Goal: Information Seeking & Learning: Check status

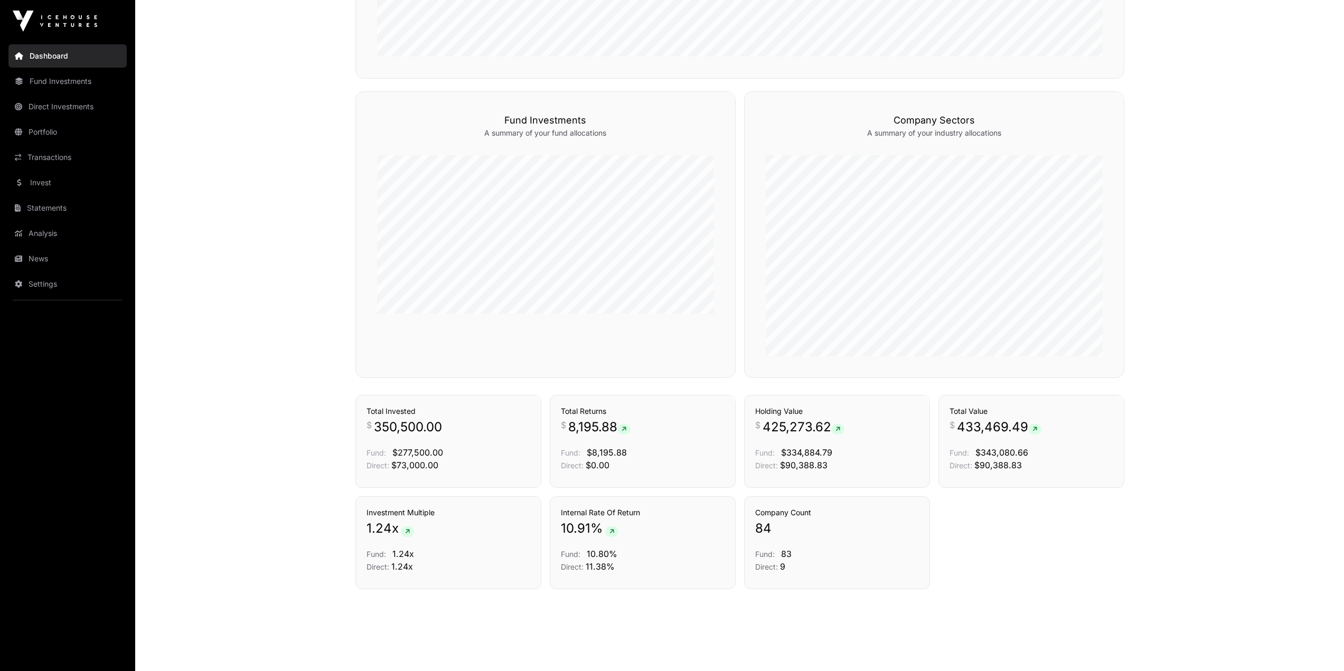
scroll to position [462, 0]
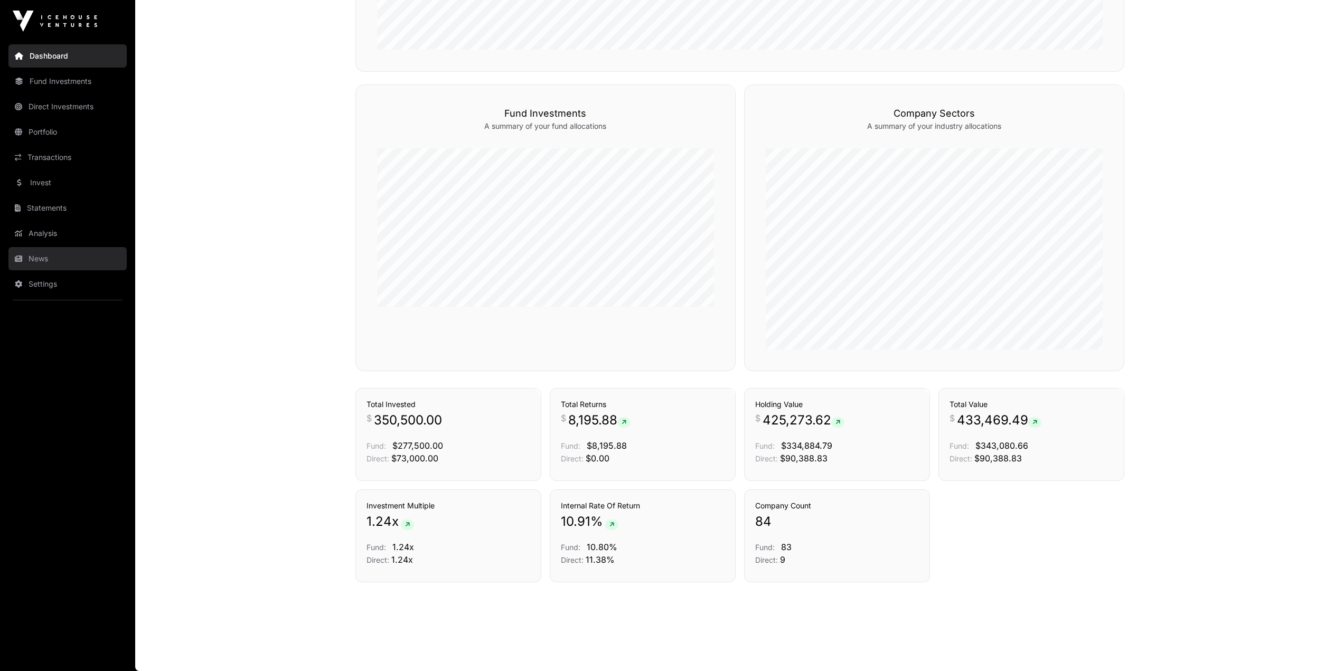
click at [26, 256] on link "News" at bounding box center [67, 258] width 118 height 23
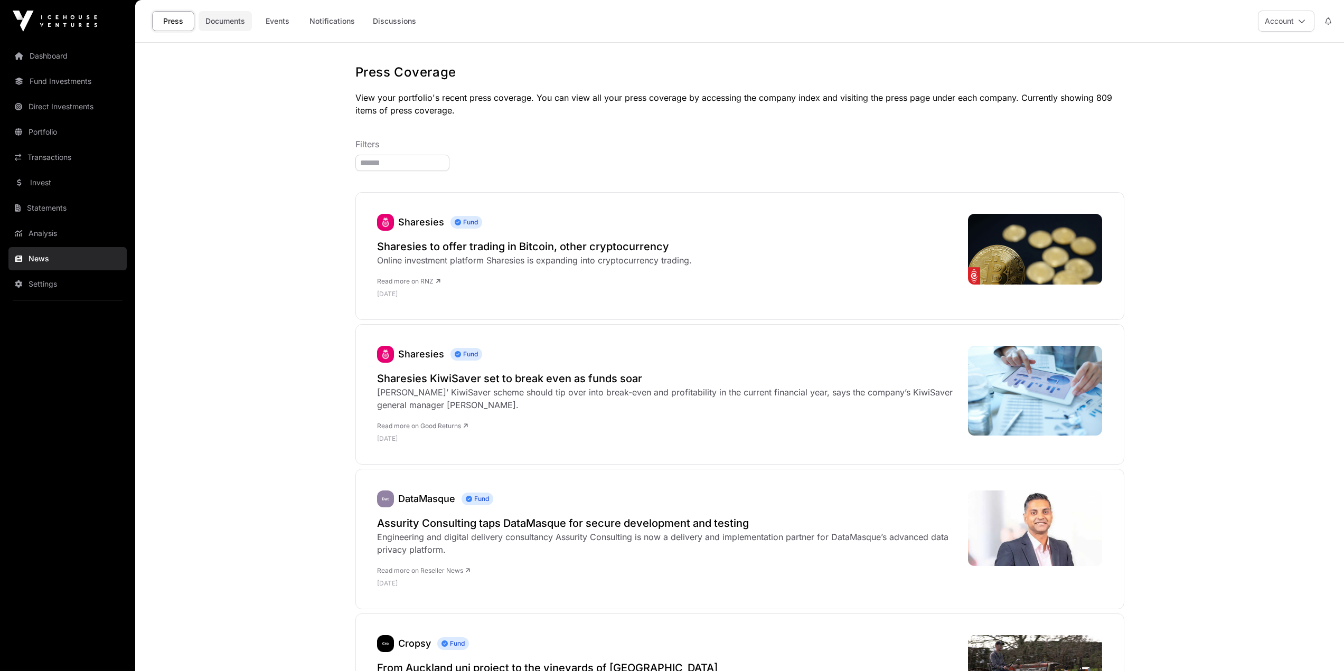
click at [226, 15] on link "Documents" at bounding box center [225, 21] width 53 height 20
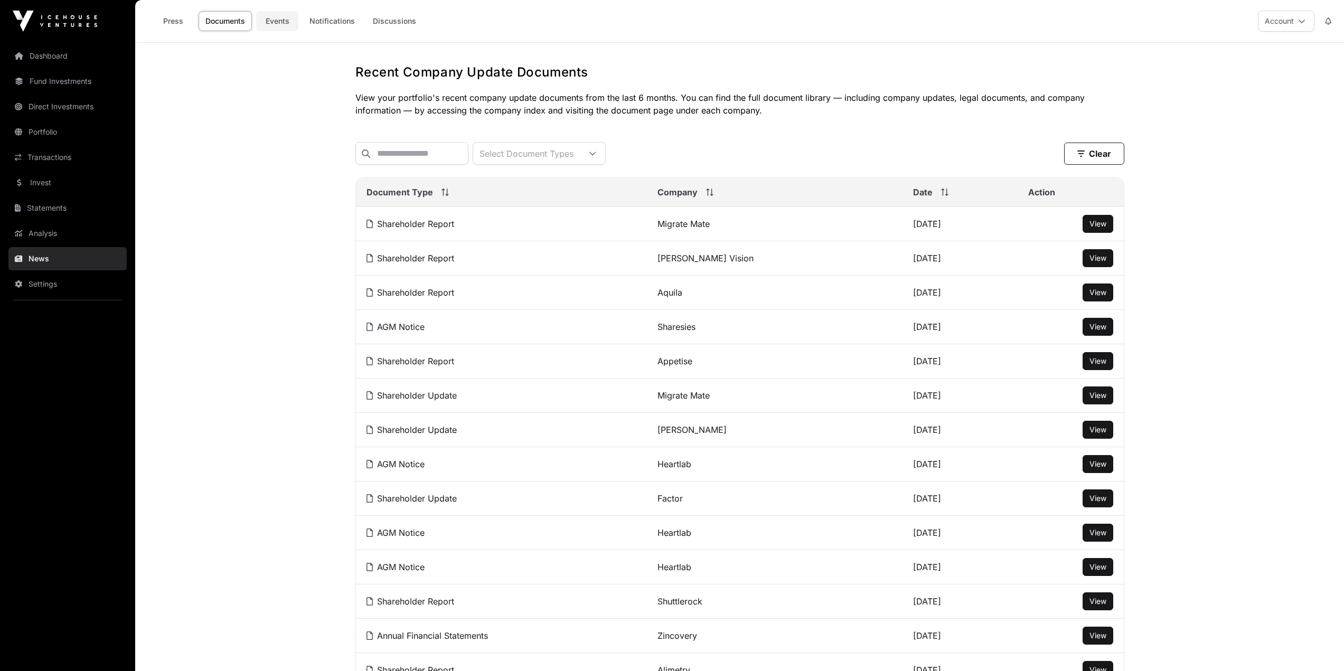
click at [281, 19] on link "Events" at bounding box center [277, 21] width 42 height 20
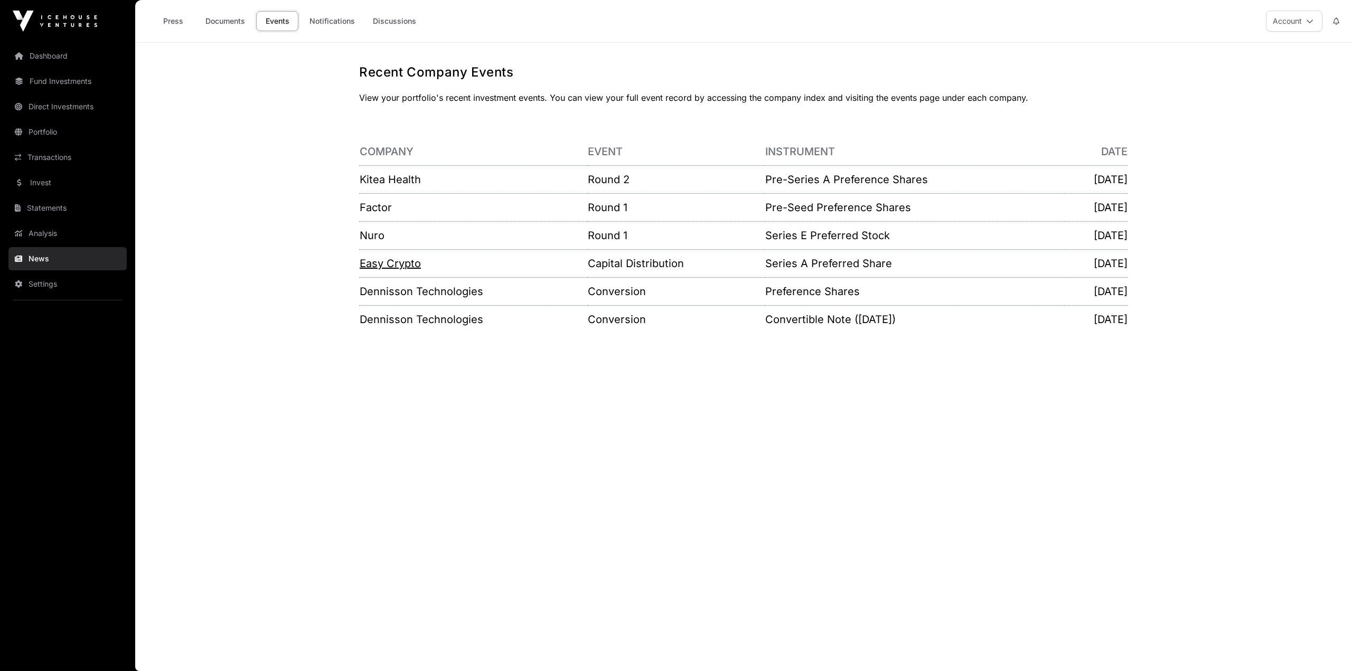
click at [393, 267] on link "Easy Crypto" at bounding box center [390, 263] width 61 height 13
click at [372, 236] on link "Nuro" at bounding box center [372, 235] width 25 height 13
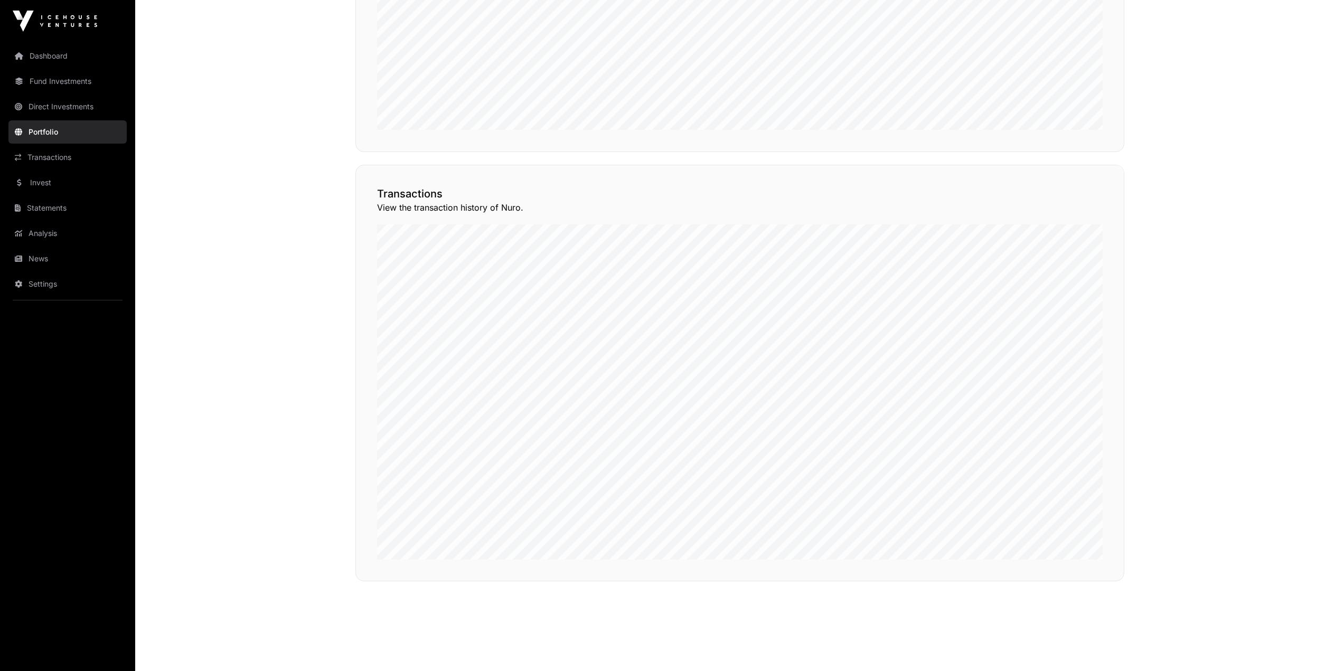
scroll to position [784, 0]
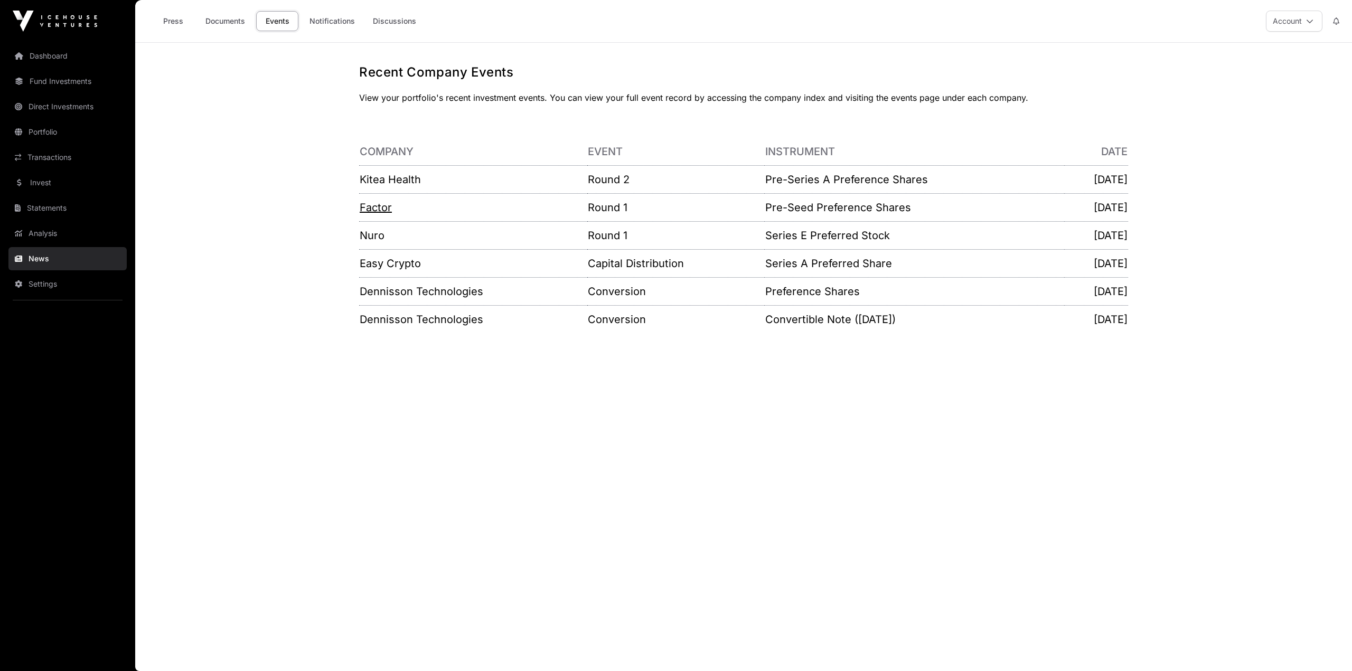
click at [376, 210] on link "Factor" at bounding box center [376, 207] width 32 height 13
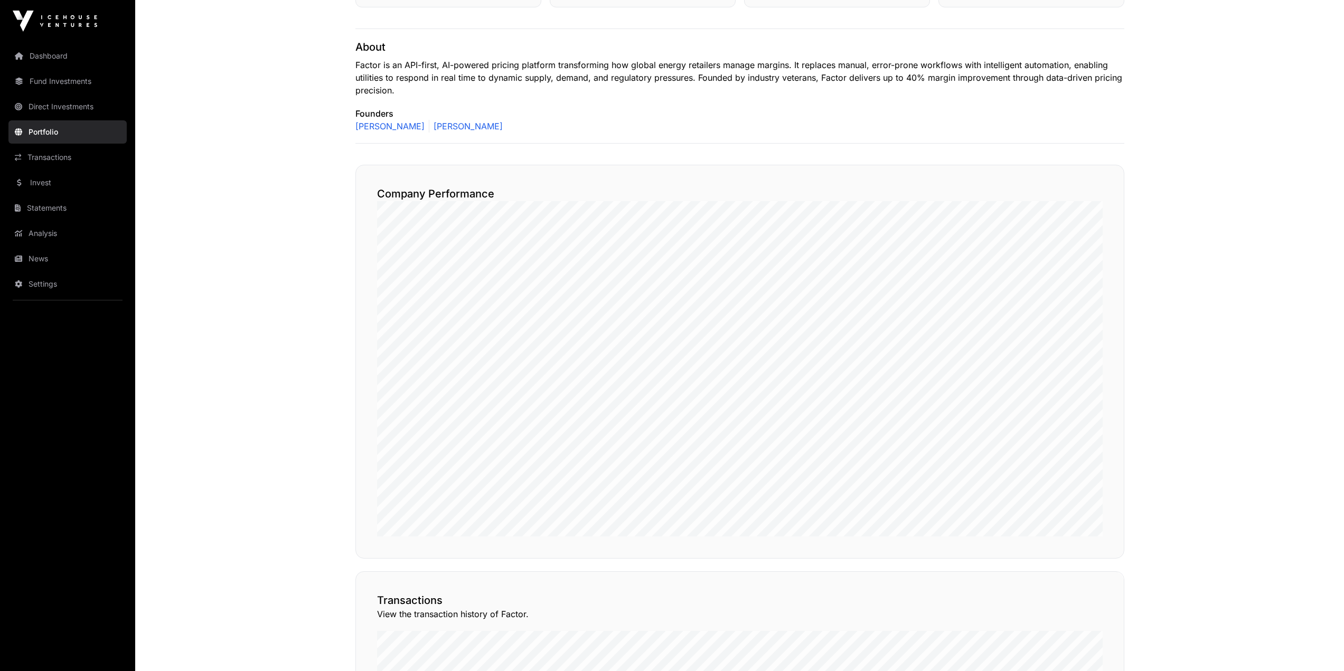
scroll to position [370, 0]
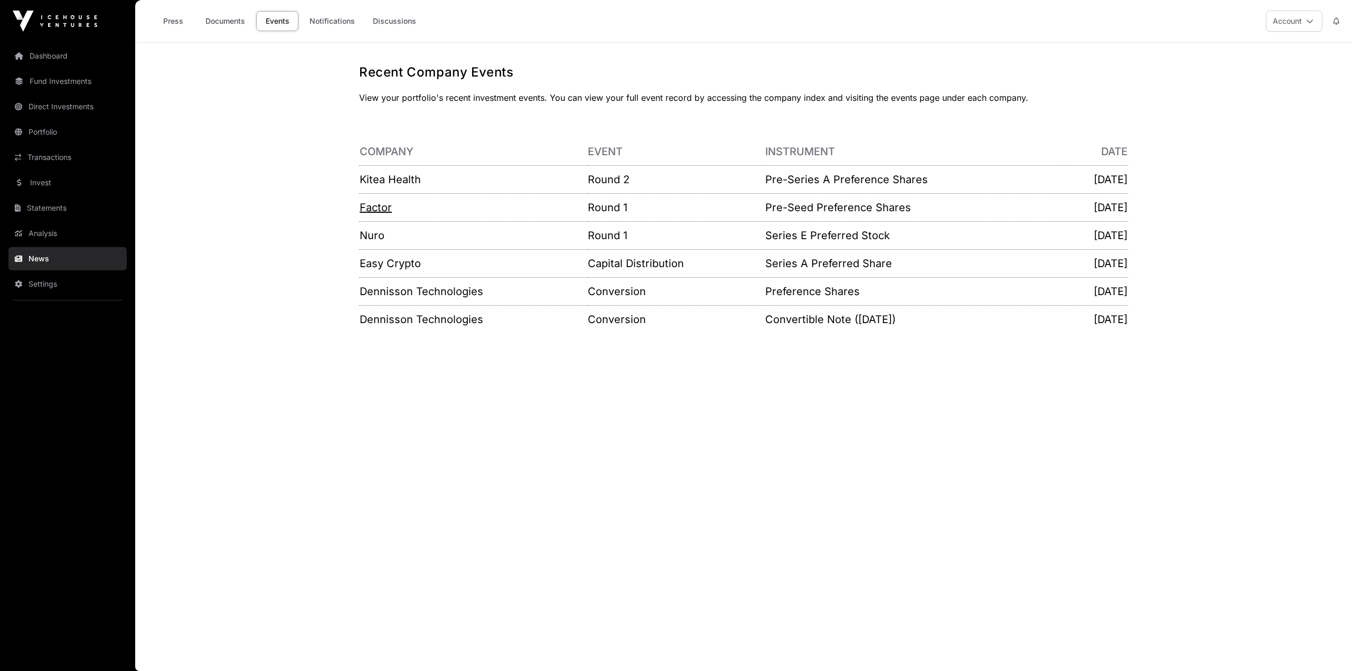
click at [378, 202] on link "Factor" at bounding box center [376, 207] width 32 height 13
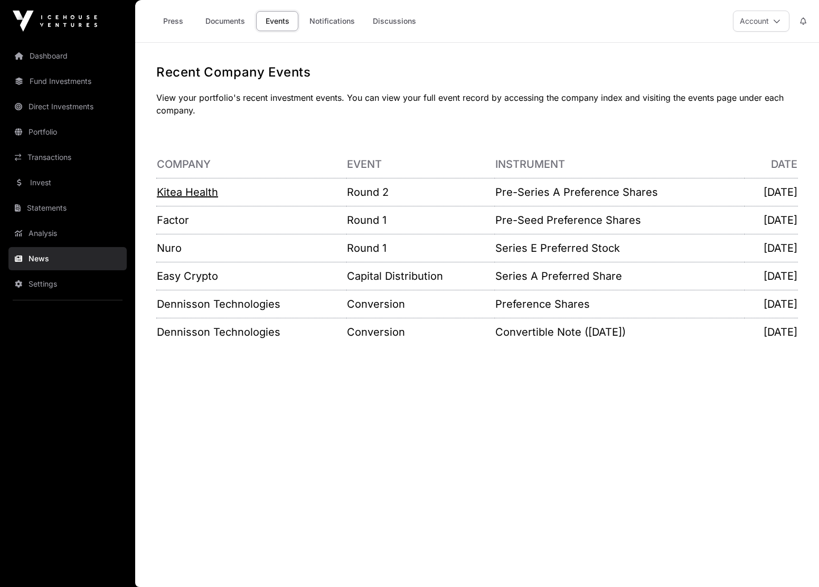
click at [191, 193] on link "Kitea Health" at bounding box center [187, 192] width 61 height 13
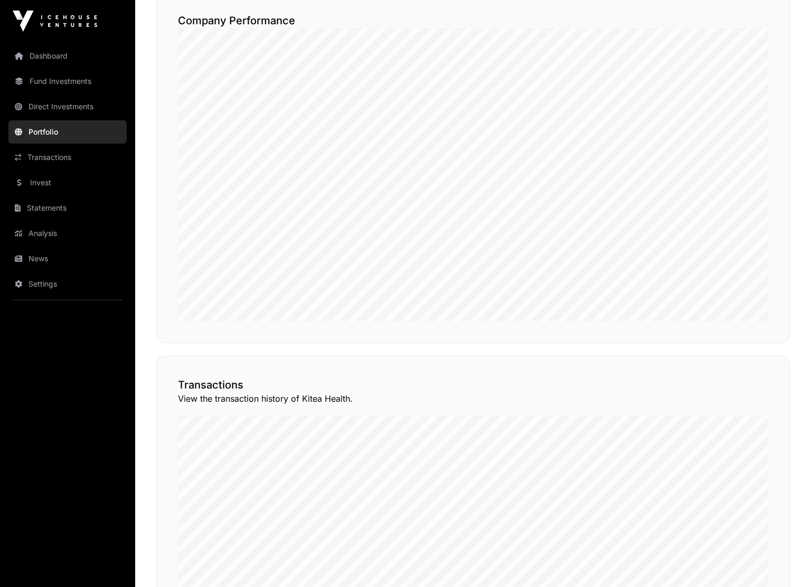
scroll to position [634, 0]
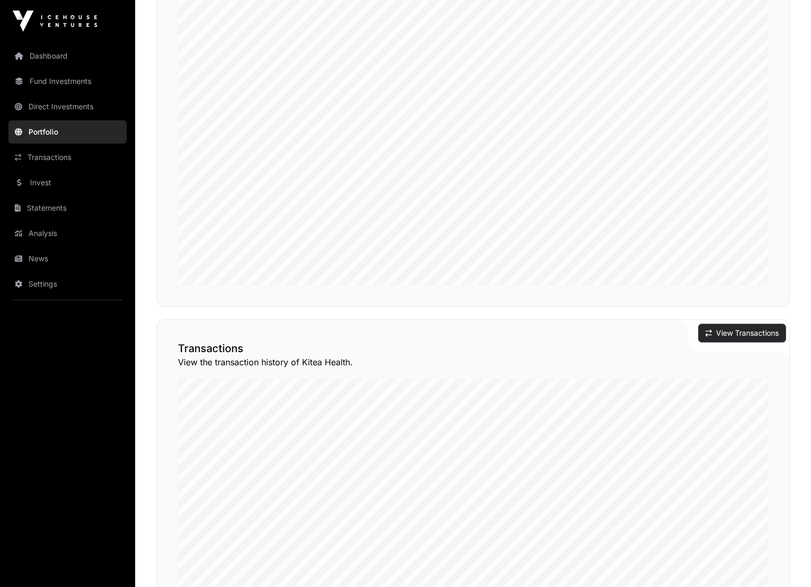
click at [748, 334] on button "View Transactions" at bounding box center [742, 333] width 87 height 18
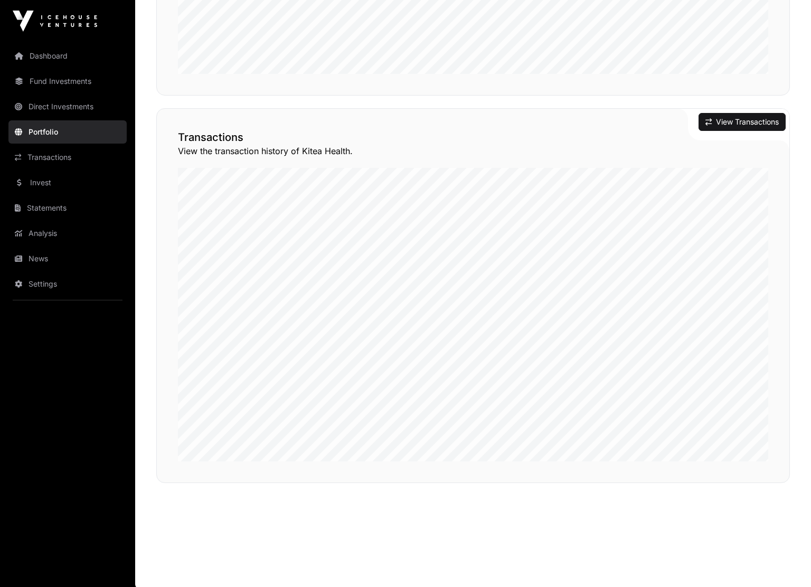
scroll to position [847, 0]
click at [61, 55] on link "Dashboard" at bounding box center [67, 55] width 118 height 23
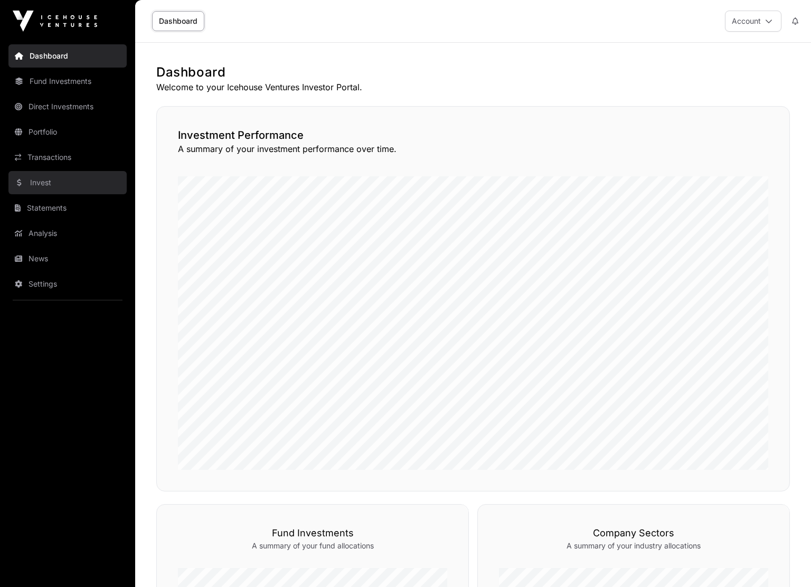
click at [32, 188] on link "Invest" at bounding box center [67, 182] width 118 height 23
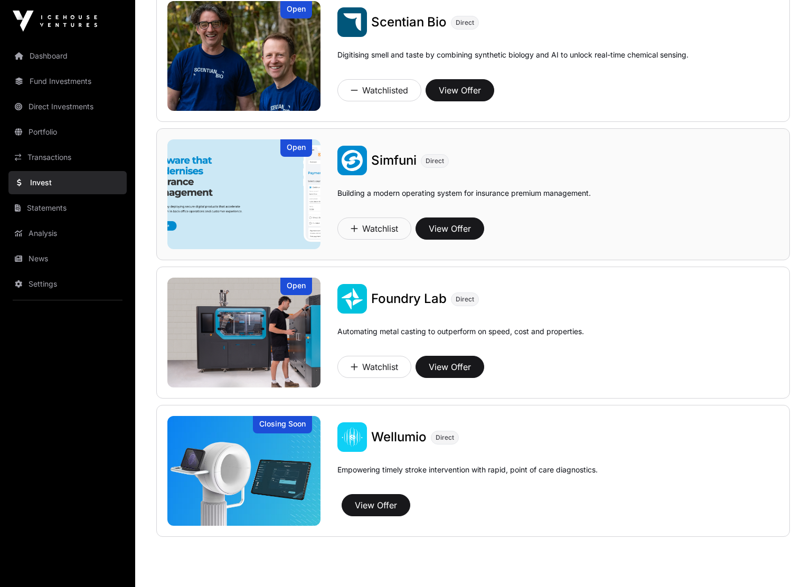
scroll to position [724, 0]
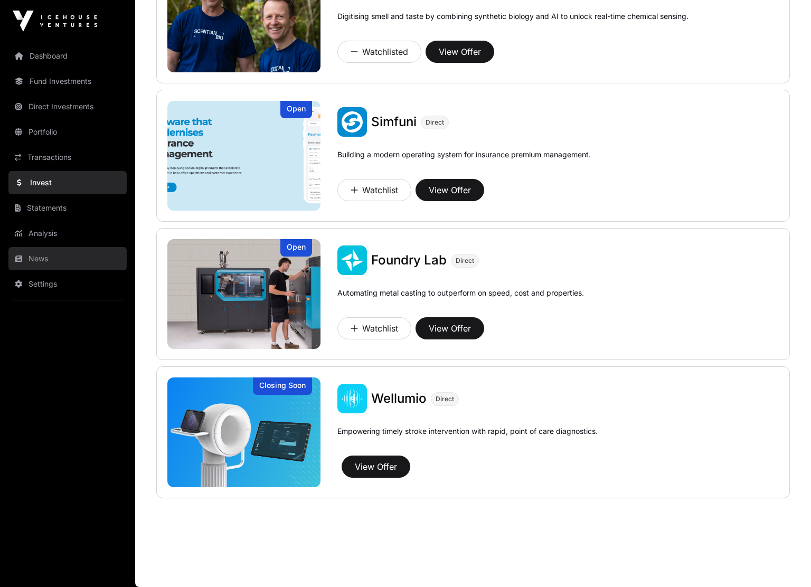
click at [49, 259] on link "News" at bounding box center [67, 258] width 118 height 23
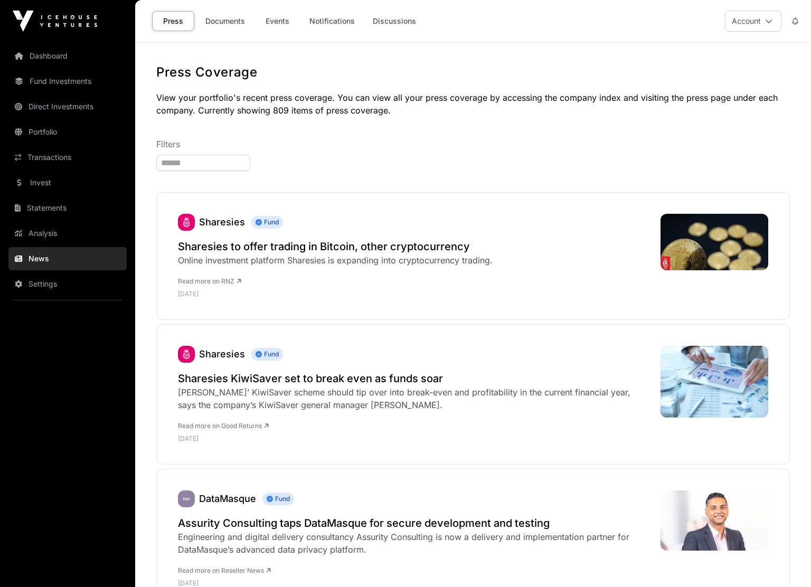
click at [283, 21] on link "Events" at bounding box center [277, 21] width 42 height 20
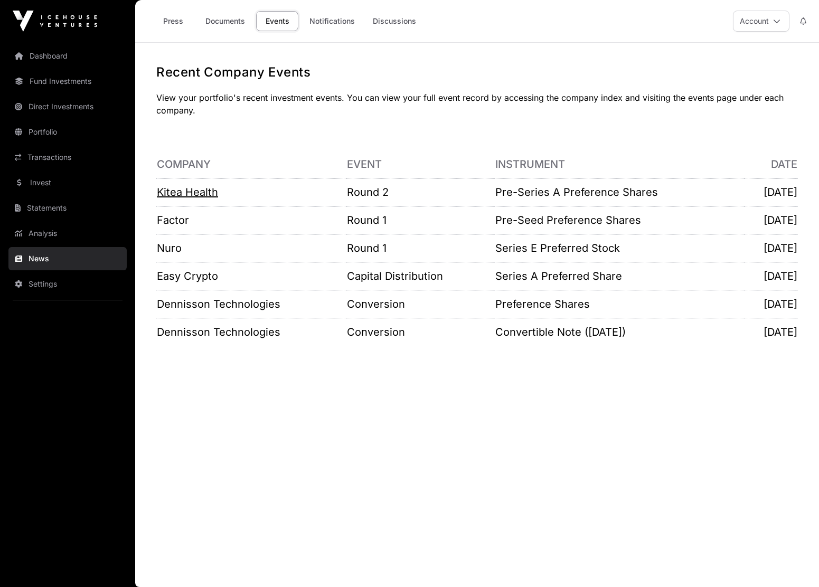
click at [193, 189] on link "Kitea Health" at bounding box center [187, 192] width 61 height 13
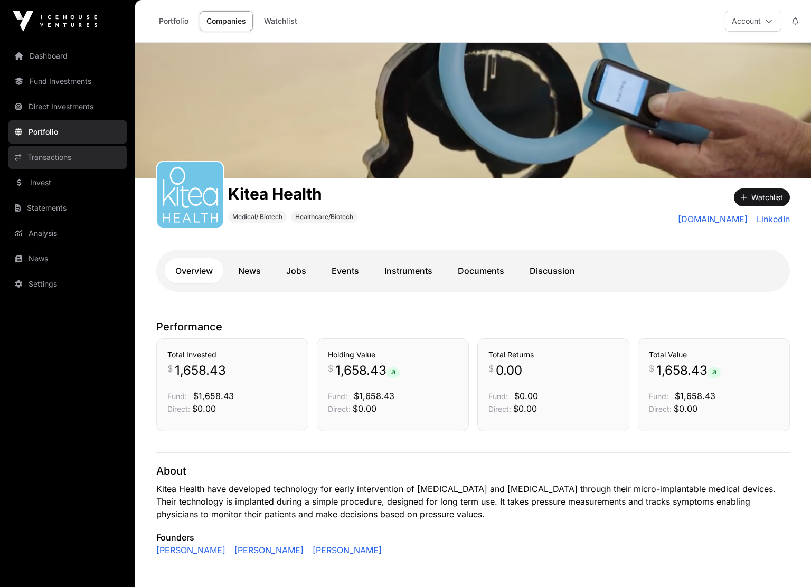
click at [42, 151] on link "Transactions" at bounding box center [67, 157] width 118 height 23
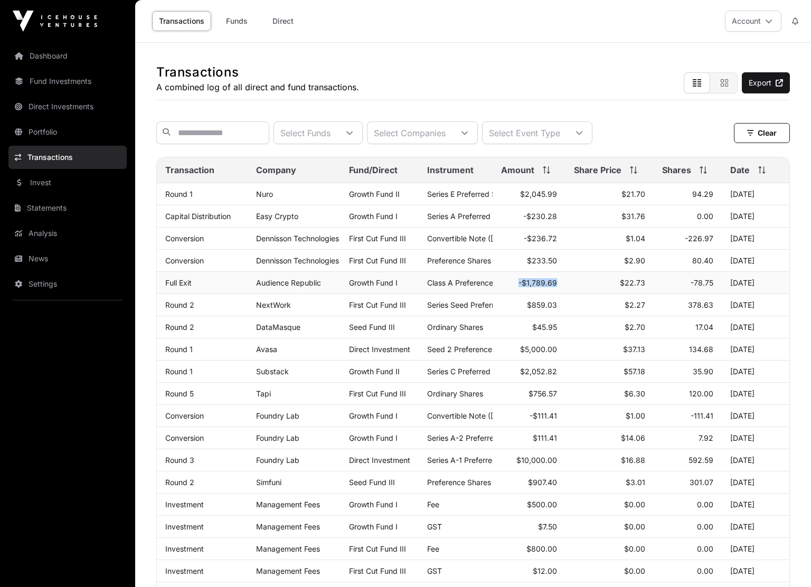
drag, startPoint x: 586, startPoint y: 289, endPoint x: 516, endPoint y: 294, distance: 70.4
click at [516, 294] on tr "Full Exit Audience Republic Growth Fund I Class A Preference Shares -$1,789.69 …" at bounding box center [473, 283] width 633 height 22
click at [592, 303] on td "$2.27" at bounding box center [610, 305] width 88 height 22
